Goal: Task Accomplishment & Management: Complete application form

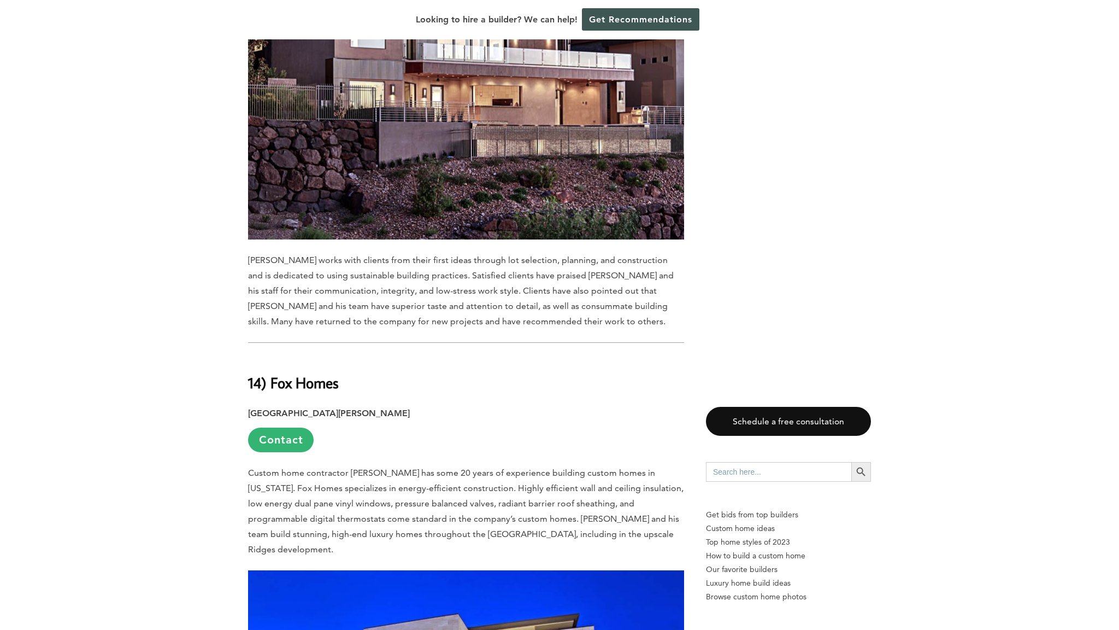
scroll to position [1062, 0]
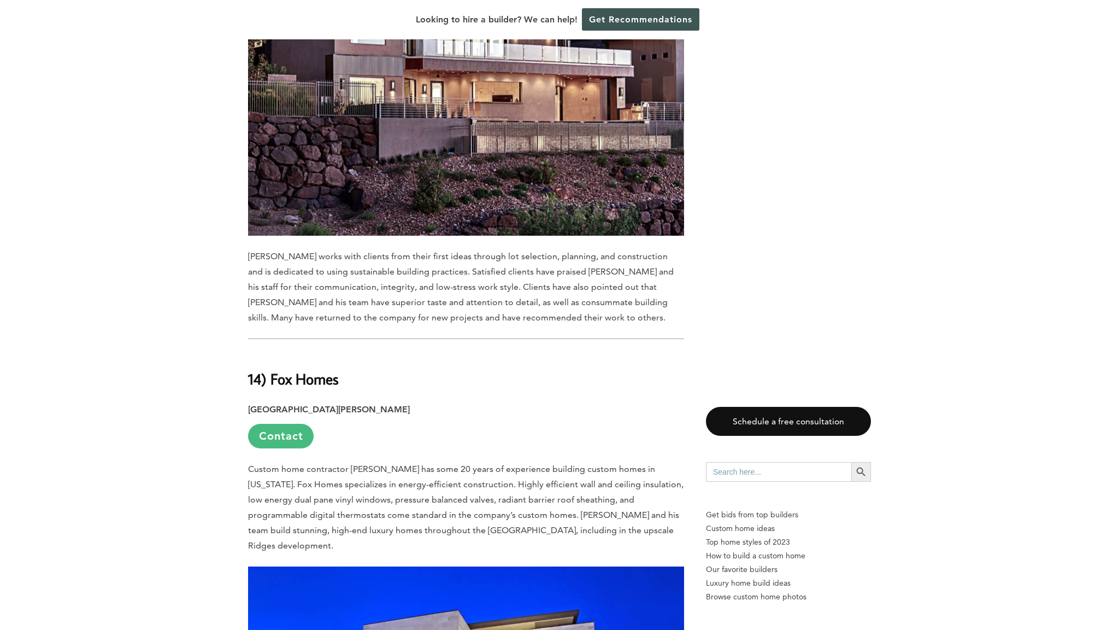
click at [285, 424] on link "Contact" at bounding box center [281, 436] width 66 height 25
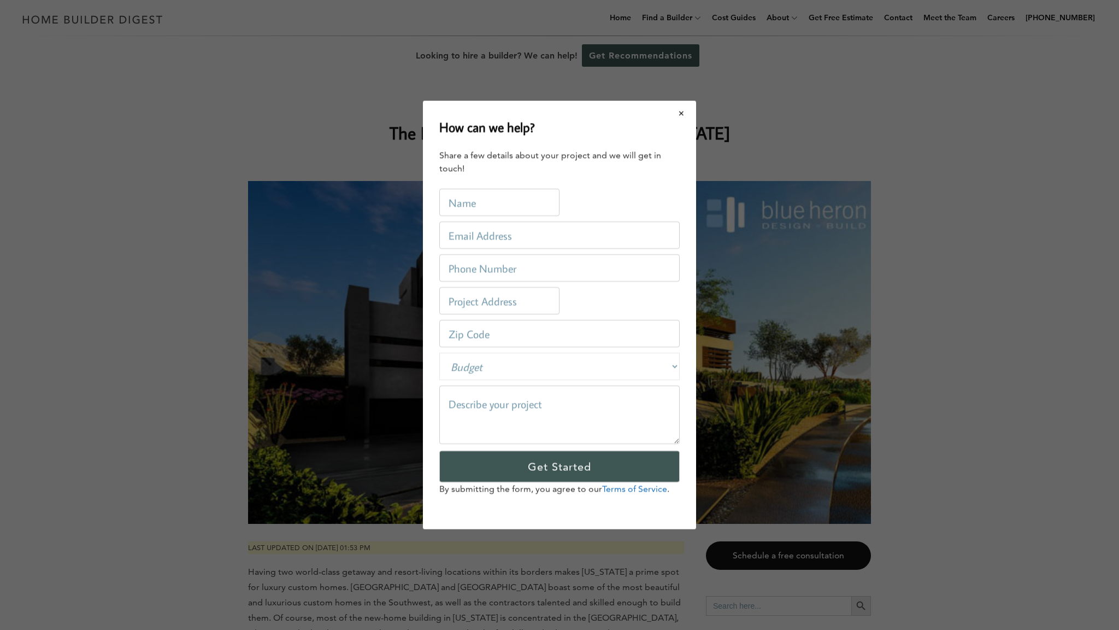
click at [683, 111] on button "Close modal" at bounding box center [681, 113] width 29 height 23
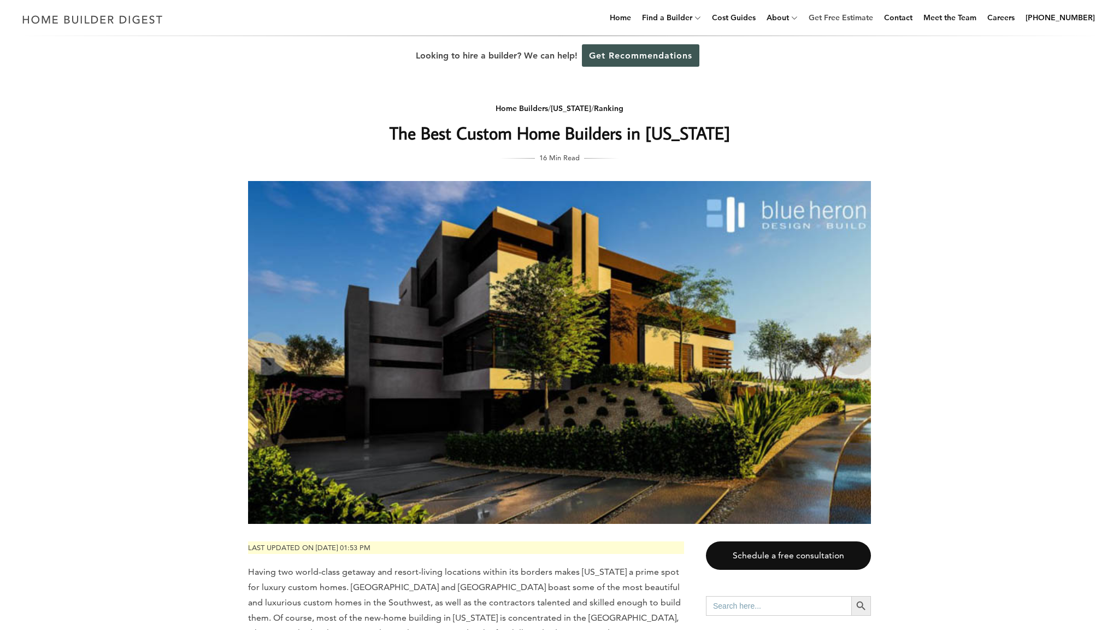
click at [863, 17] on link "Get Free Estimate" at bounding box center [840, 17] width 73 height 35
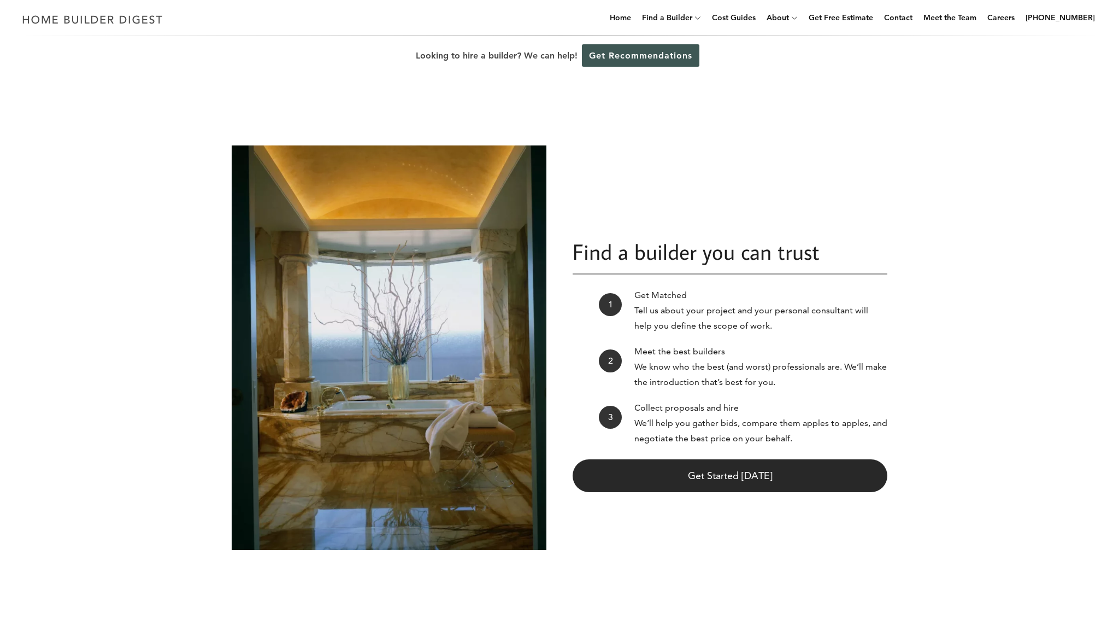
click at [710, 477] on link "Get Started Today" at bounding box center [730, 475] width 315 height 33
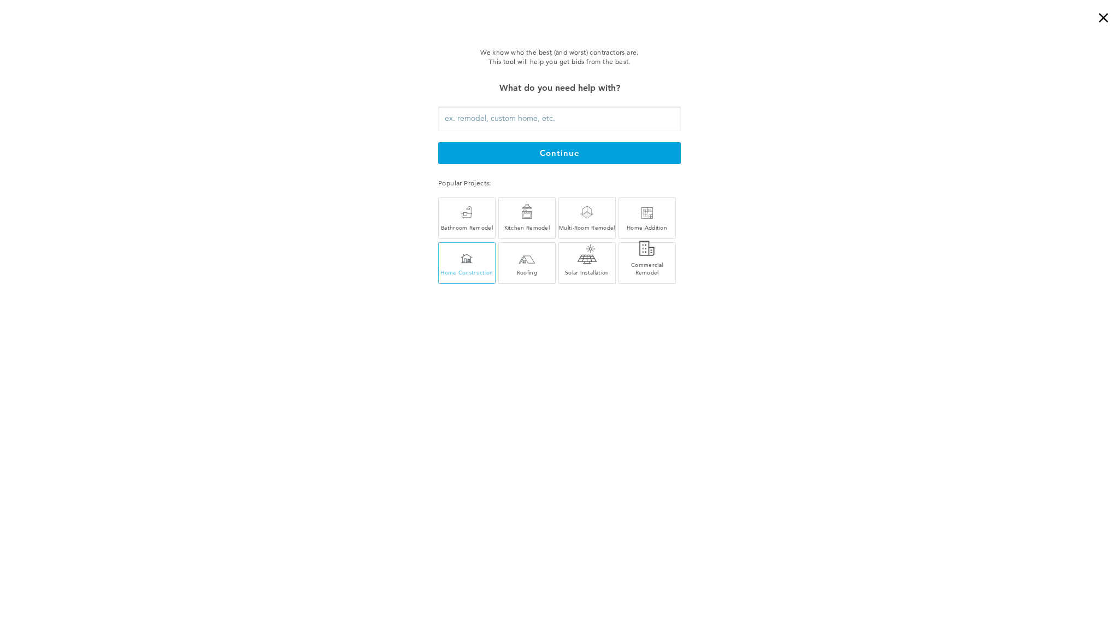
click at [455, 258] on div "Home Construction" at bounding box center [467, 265] width 56 height 21
type input "Home Construction"
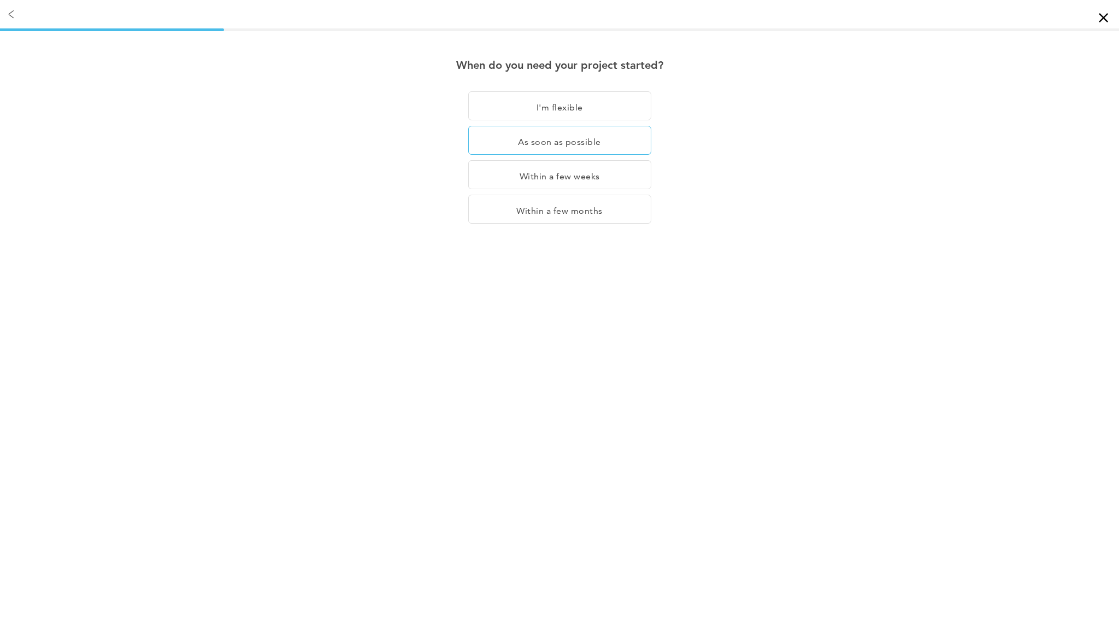
click at [548, 160] on div "As soon as possible" at bounding box center [559, 174] width 183 height 29
